Goal: Task Accomplishment & Management: Complete application form

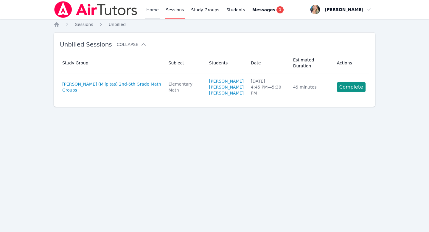
click at [149, 10] on link "Home" at bounding box center [152, 9] width 15 height 19
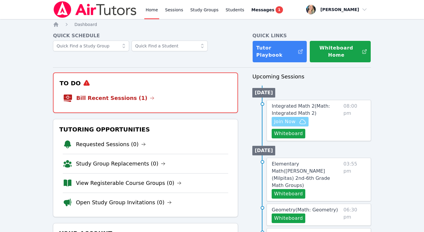
click at [291, 118] on span "Join Now" at bounding box center [284, 121] width 21 height 7
click at [132, 88] on li "Bill Recent Sessions (1)" at bounding box center [145, 97] width 165 height 19
click at [131, 94] on link "Bill Recent Sessions (1)" at bounding box center [115, 98] width 78 height 8
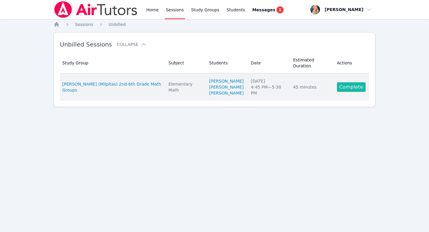
click at [344, 88] on link "Complete" at bounding box center [351, 87] width 29 height 10
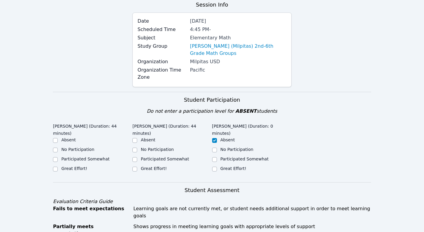
scroll to position [87, 0]
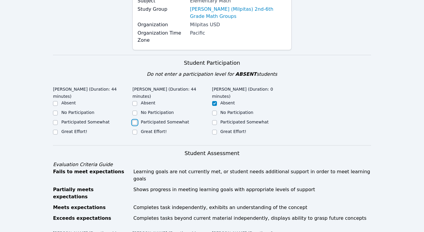
click at [135, 120] on input "Participated Somewhat" at bounding box center [134, 122] width 5 height 5
checkbox input "true"
click at [54, 121] on input "Participated Somewhat" at bounding box center [55, 122] width 5 height 5
checkbox input "true"
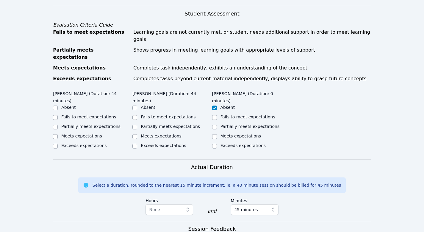
scroll to position [226, 0]
click at [56, 124] on input "Partially meets expectations" at bounding box center [55, 126] width 5 height 5
checkbox input "true"
click at [134, 115] on input "Fails to meet expectations" at bounding box center [134, 117] width 5 height 5
checkbox input "true"
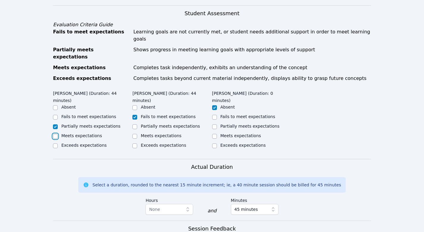
click at [55, 134] on input "Meets expectations" at bounding box center [55, 136] width 5 height 5
checkbox input "true"
click at [54, 124] on input "Partially meets expectations" at bounding box center [55, 126] width 5 height 5
checkbox input "true"
checkbox input "false"
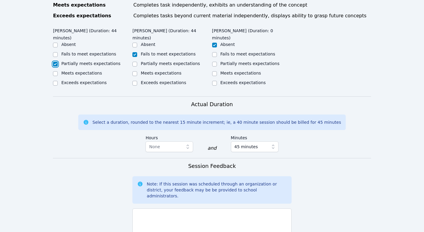
scroll to position [342, 0]
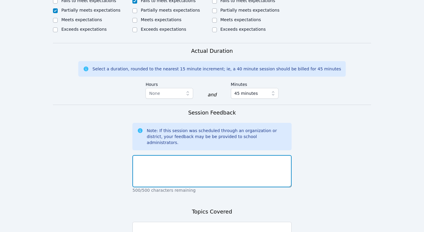
click at [185, 155] on textarea at bounding box center [211, 171] width 159 height 32
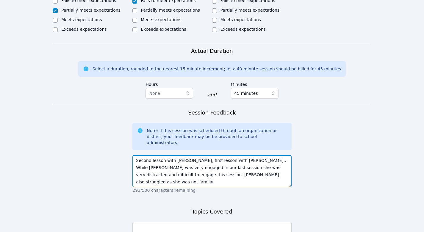
type textarea "Second lesson with Camila, first lesson with Myna.. While Camila was very engag…"
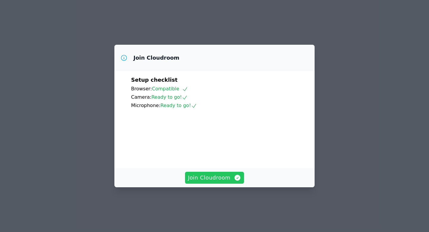
click at [218, 182] on span "Join Cloudroom" at bounding box center [214, 177] width 53 height 8
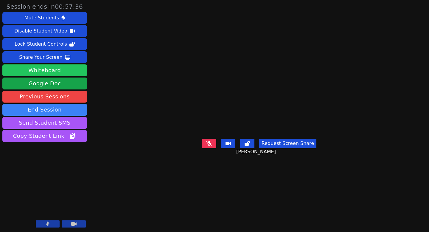
click at [62, 71] on button "Whiteboard" at bounding box center [44, 70] width 85 height 12
click at [202, 160] on div "Request Screen Share Alyssa Jenson" at bounding box center [259, 148] width 114 height 24
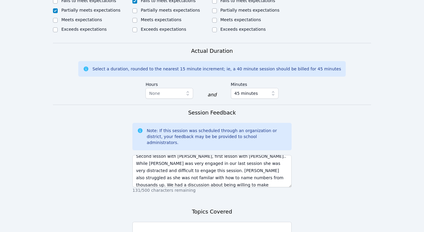
scroll to position [11, 0]
click at [171, 164] on textarea "Second lesson with Camila, first lesson with Myna.. While Camila was very engag…" at bounding box center [211, 171] width 159 height 32
type textarea "Second lesson with Camila, first lesson with Myna.. While Camila was very engag…"
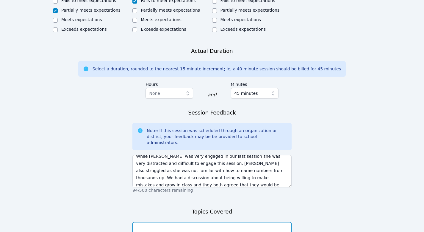
type textarea "p"
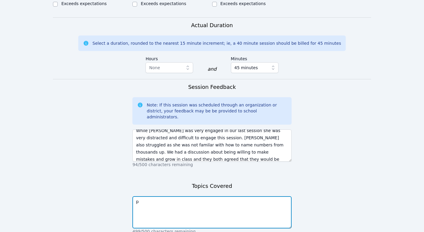
scroll to position [401, 0]
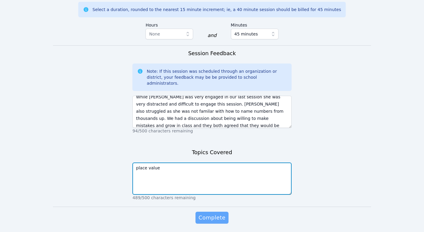
type textarea "place value"
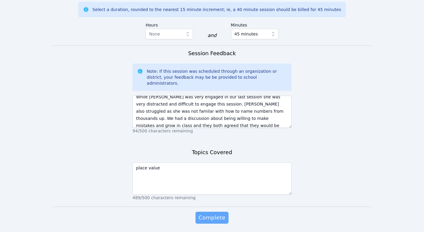
click at [213, 211] on button "Complete" at bounding box center [212, 217] width 33 height 12
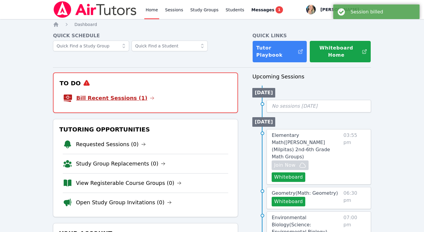
click at [129, 94] on link "Bill Recent Sessions (1)" at bounding box center [115, 98] width 78 height 8
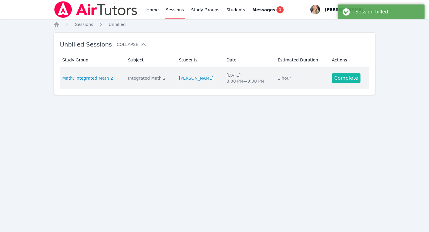
click at [335, 79] on link "Complete" at bounding box center [346, 78] width 29 height 10
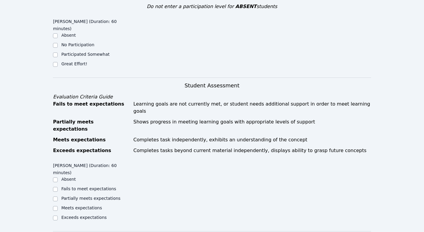
scroll to position [149, 0]
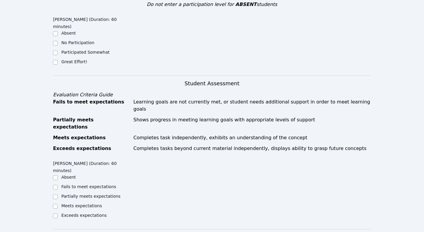
click at [66, 59] on label "Great Effort!" at bounding box center [74, 61] width 26 height 5
click at [58, 60] on input "Great Effort!" at bounding box center [55, 62] width 5 height 5
checkbox input "true"
click at [56, 194] on input "Partially meets expectations" at bounding box center [55, 196] width 5 height 5
checkbox input "true"
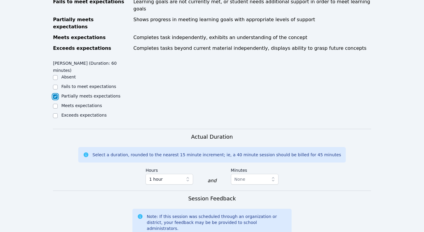
scroll to position [294, 0]
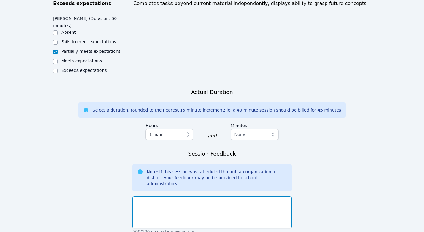
click at [184, 196] on textarea at bounding box center [211, 212] width 159 height 32
click at [162, 196] on textarea at bounding box center [211, 212] width 159 height 32
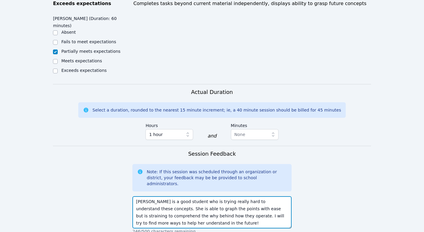
drag, startPoint x: 250, startPoint y: 179, endPoint x: 238, endPoint y: 179, distance: 12.2
click at [238, 196] on textarea "Alyssa is a good student who is trying really hard to understand these concepts…" at bounding box center [211, 212] width 159 height 32
click at [182, 196] on textarea "Alyssa is a good student who is trying really hard to understand these concepts…" at bounding box center [211, 212] width 159 height 32
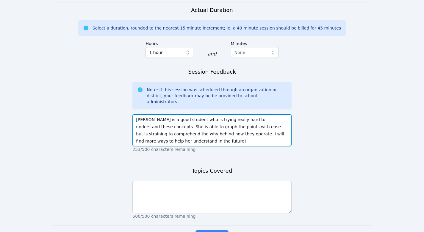
scroll to position [380, 0]
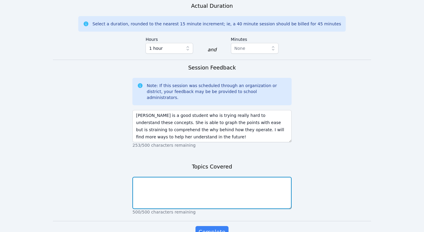
click at [190, 176] on textarea at bounding box center [211, 192] width 159 height 32
click at [154, 176] on textarea at bounding box center [211, 192] width 159 height 32
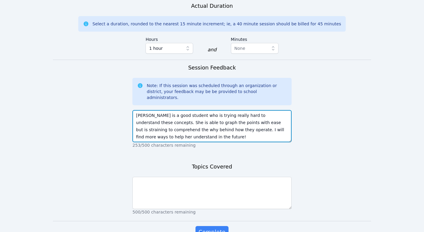
drag, startPoint x: 164, startPoint y: 102, endPoint x: 190, endPoint y: 103, distance: 26.2
click at [190, 110] on textarea "Alyssa is a good student who is trying really hard to understand these concepts…" at bounding box center [211, 126] width 159 height 32
type textarea "Alyssa is a good student who is trying really hard to understand these concepts…"
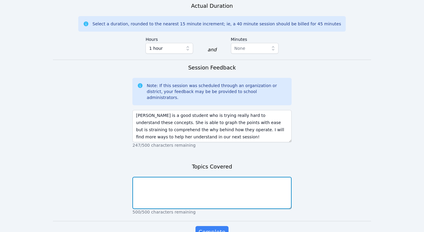
click at [188, 176] on textarea at bounding box center [211, 192] width 159 height 32
click at [185, 176] on textarea at bounding box center [211, 192] width 159 height 32
type textarea "p"
type textarea "graphing parabolas, domain, range, vertex"
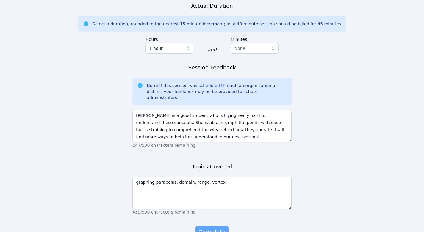
click at [210, 227] on span "Complete" at bounding box center [212, 231] width 27 height 8
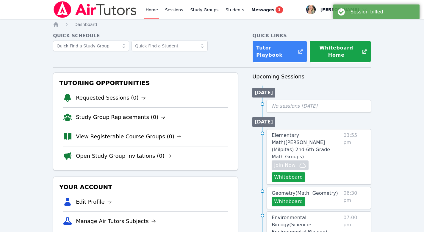
click at [150, 10] on link "Home" at bounding box center [151, 9] width 15 height 19
